Goal: Information Seeking & Learning: Check status

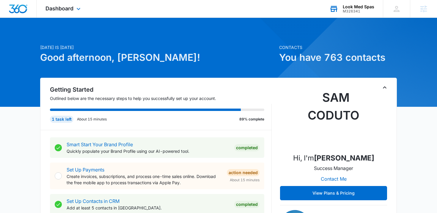
click at [357, 11] on div "M326341" at bounding box center [359, 11] width 32 height 4
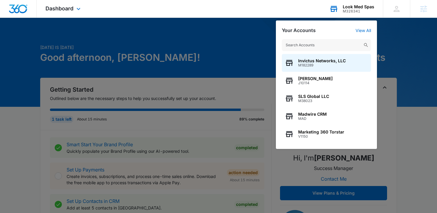
click at [329, 42] on input "text" at bounding box center [326, 45] width 89 height 12
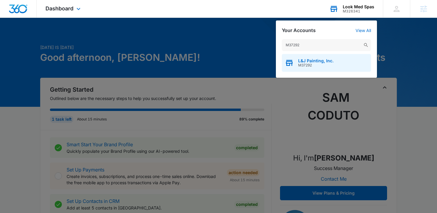
type input "M37292"
click at [317, 64] on span "M37292" at bounding box center [315, 65] width 35 height 4
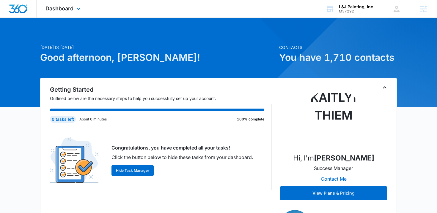
click at [63, 16] on div "Dashboard Apps Reputation Websites Forms CRM Email Social Payments POS Content …" at bounding box center [64, 9] width 54 height 18
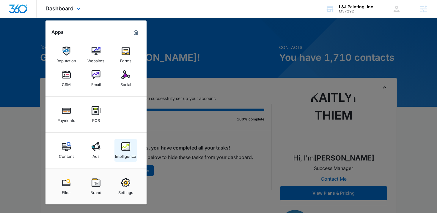
click at [128, 149] on img at bounding box center [125, 146] width 9 height 9
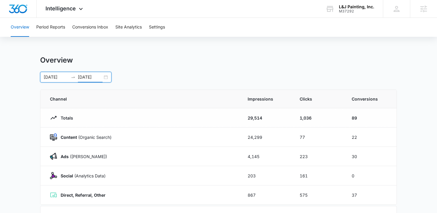
click at [88, 77] on input "[DATE]" at bounding box center [90, 77] width 25 height 7
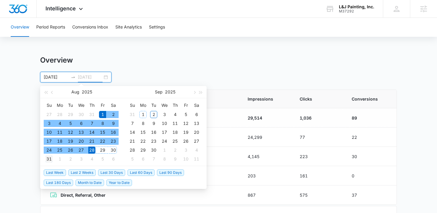
type input "[DATE]"
click at [48, 159] on div "31" at bounding box center [48, 159] width 7 height 7
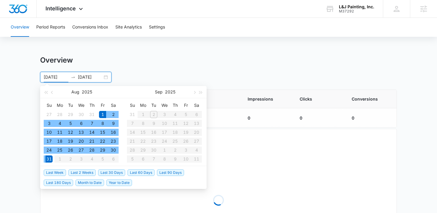
type input "[DATE]"
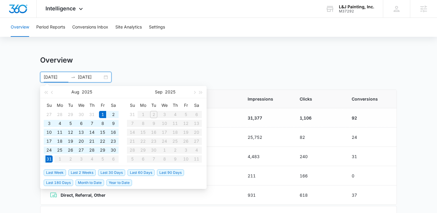
click at [197, 73] on div "[DATE] [DATE] [DATE] Su Mo Tu We Th Fr Sa 27 28 29 30 31 1 2 3 4 5 6 7 8 9 10 1…" at bounding box center [218, 77] width 357 height 11
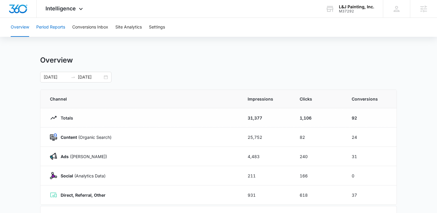
click at [55, 34] on button "Period Reports" at bounding box center [50, 27] width 29 height 19
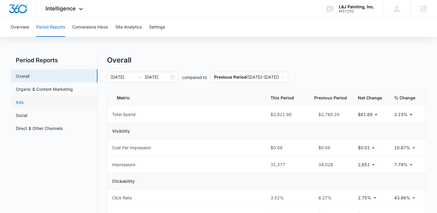
click at [23, 100] on link "Ads" at bounding box center [20, 102] width 8 height 6
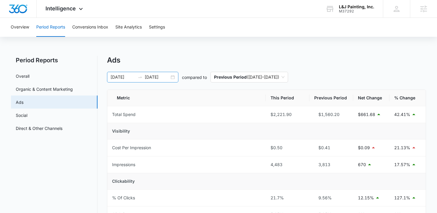
click at [171, 77] on div "[DATE] [DATE]" at bounding box center [142, 77] width 71 height 11
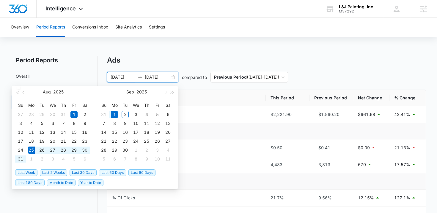
click at [37, 172] on span "Last Week" at bounding box center [26, 173] width 22 height 7
type input "[DATE]"
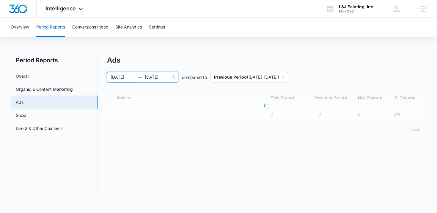
click at [58, 188] on nav "Period Reports Overall Organic & Content Marketing Ads Social Direct & Other Ch…" at bounding box center [54, 125] width 86 height 139
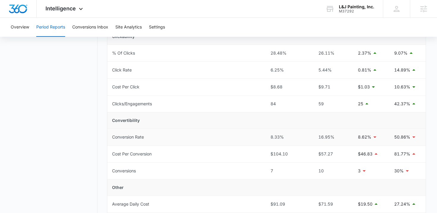
scroll to position [143, 0]
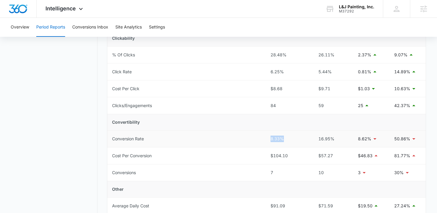
drag, startPoint x: 265, startPoint y: 142, endPoint x: 295, endPoint y: 142, distance: 30.6
click at [295, 142] on tr "Conversion Rate 8.33% 16.95% 8.62% 50.86%" at bounding box center [266, 139] width 319 height 17
click at [79, 159] on nav "Period Reports Overall Organic & Content Marketing Ads Social Direct & Other Ch…" at bounding box center [54, 99] width 86 height 373
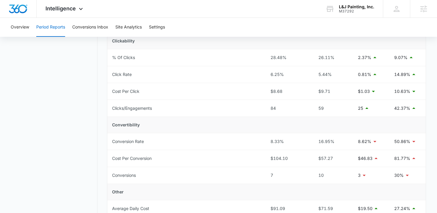
scroll to position [135, 0]
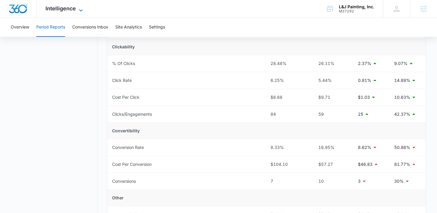
click at [60, 10] on span "Intelligence" at bounding box center [60, 8] width 30 height 6
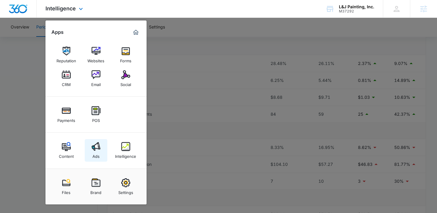
click at [93, 145] on img at bounding box center [96, 146] width 9 height 9
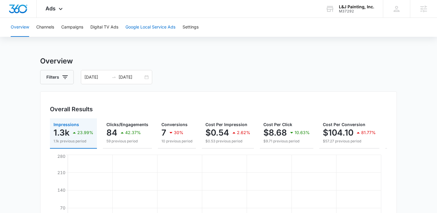
click at [153, 26] on button "Google Local Service Ads" at bounding box center [150, 27] width 50 height 19
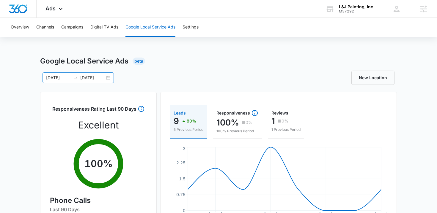
click at [108, 79] on div "[DATE] [DATE]" at bounding box center [78, 78] width 71 height 11
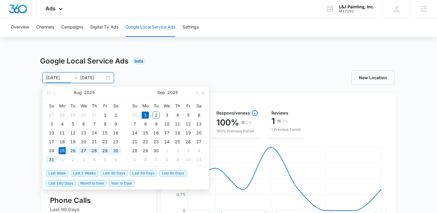
click at [30, 102] on div "Google Local Service Ads Beta [DATE] [DATE] [DATE] Su Mo Tu We Th Fr Sa 27 28 2…" at bounding box center [218, 210] width 437 height 309
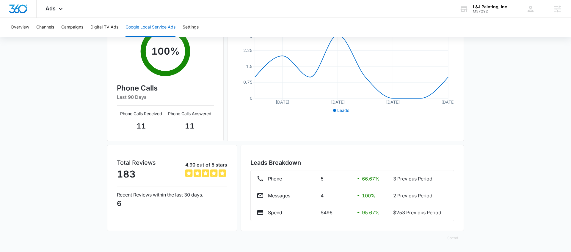
scroll to position [112, 0]
click at [59, 7] on icon at bounding box center [60, 10] width 7 height 7
click at [53, 8] on span "Ads" at bounding box center [50, 8] width 10 height 6
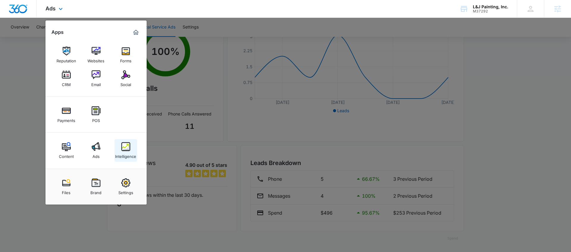
click at [128, 148] on img at bounding box center [125, 146] width 9 height 9
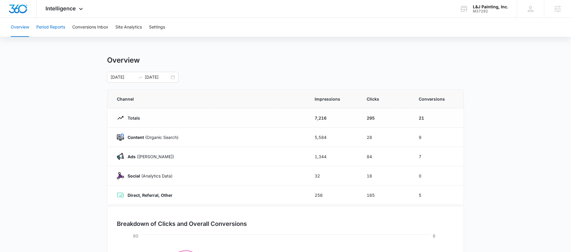
click at [60, 25] on button "Period Reports" at bounding box center [50, 27] width 29 height 19
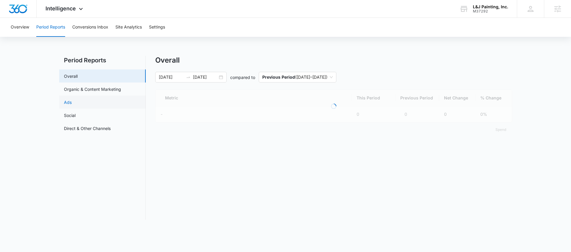
click at [72, 99] on link "Ads" at bounding box center [68, 102] width 8 height 6
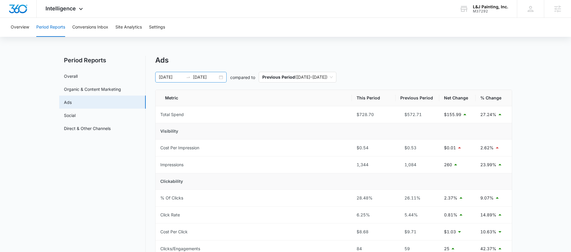
click at [221, 77] on div "[DATE] [DATE]" at bounding box center [190, 77] width 71 height 11
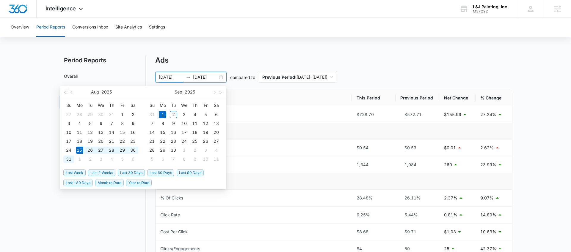
click at [165, 53] on div "Overview Period Reports Conversions Inbox Site Analytics Settings Period Report…" at bounding box center [285, 227] width 571 height 419
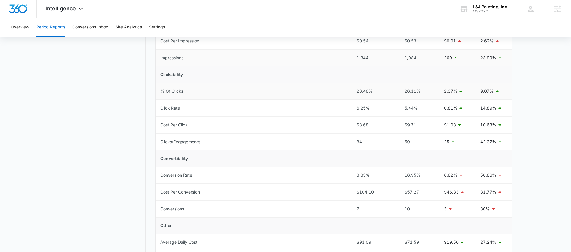
scroll to position [107, 0]
drag, startPoint x: 352, startPoint y: 175, endPoint x: 423, endPoint y: 174, distance: 71.1
click at [423, 174] on tr "Conversion Rate 8.33% 16.95% 8.62% 50.86%" at bounding box center [333, 175] width 356 height 17
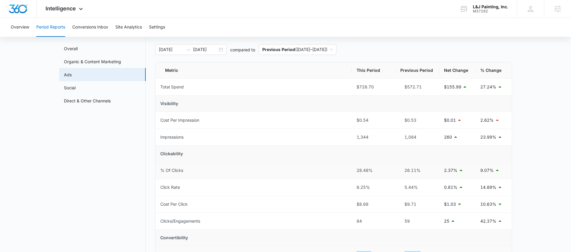
scroll to position [27, 0]
click at [219, 50] on div "[DATE] [DATE]" at bounding box center [190, 50] width 71 height 11
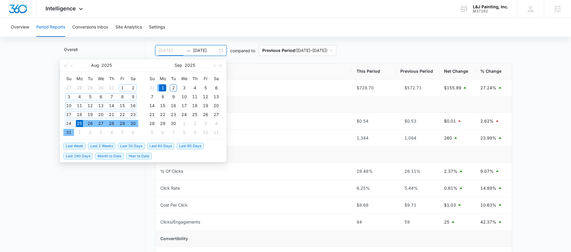
type input "[DATE]"
click at [123, 90] on div "1" at bounding box center [122, 87] width 7 height 7
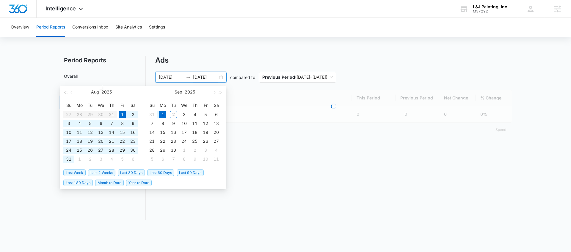
scroll to position [0, 0]
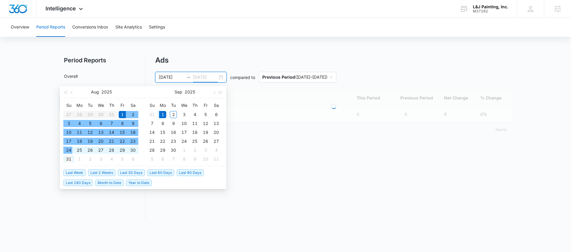
type input "[DATE]"
click at [68, 159] on div "31" at bounding box center [68, 159] width 7 height 7
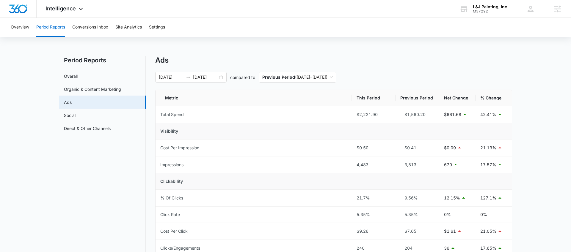
click at [83, 187] on nav "Period Reports Overall Organic & Content Marketing Ads Social Direct & Other Ch…" at bounding box center [102, 242] width 86 height 372
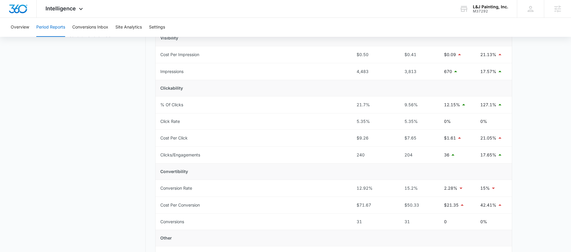
scroll to position [97, 0]
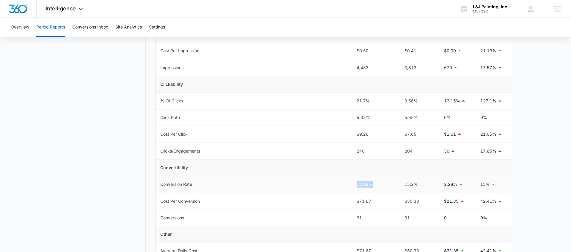
drag, startPoint x: 350, startPoint y: 184, endPoint x: 382, endPoint y: 184, distance: 31.8
click at [382, 184] on tr "Conversion Rate 12.92% 15.2% 2.28% 15%" at bounding box center [333, 184] width 356 height 17
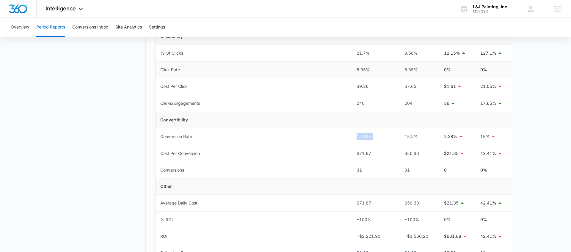
scroll to position [144, 0]
click at [85, 155] on nav "Period Reports Overall Organic & Content Marketing Ads Social Direct & Other Ch…" at bounding box center [102, 98] width 86 height 372
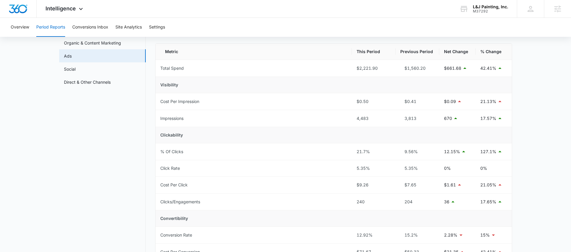
scroll to position [45, 0]
click at [67, 8] on span "Intelligence" at bounding box center [60, 8] width 30 height 6
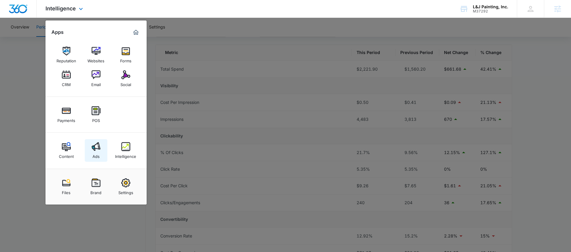
click at [98, 149] on img at bounding box center [96, 146] width 9 height 9
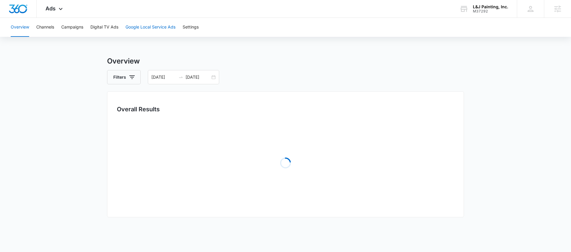
click at [141, 28] on button "Google Local Service Ads" at bounding box center [150, 27] width 50 height 19
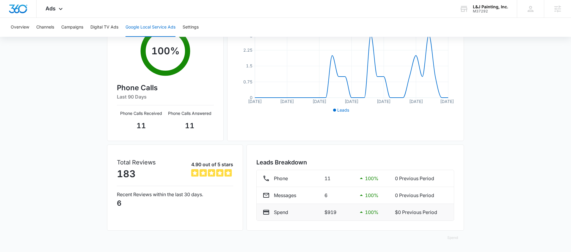
scroll to position [113, 0]
drag, startPoint x: 317, startPoint y: 213, endPoint x: 346, endPoint y: 213, distance: 28.8
click at [346, 213] on div "Spend $919 100 % $0 Previous Period" at bounding box center [354, 212] width 185 height 7
